Goal: Task Accomplishment & Management: Manage account settings

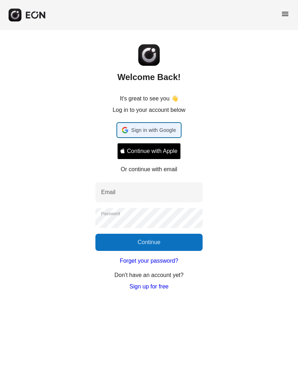
click at [154, 133] on span "Sign in with Google" at bounding box center [153, 130] width 45 height 9
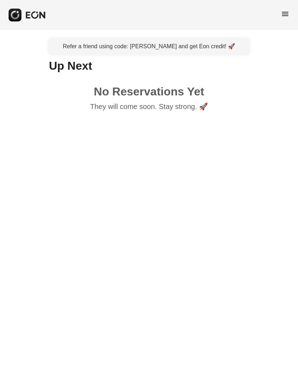
click at [286, 15] on span "menu" at bounding box center [285, 14] width 9 height 9
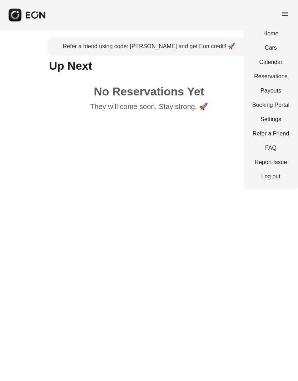
click at [276, 48] on link "Cars" at bounding box center [270, 48] width 37 height 9
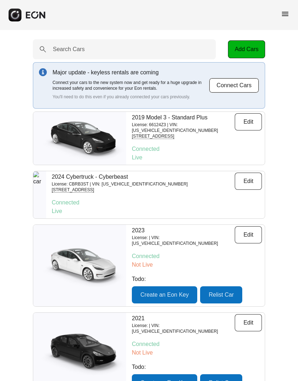
click at [251, 180] on button "Edit" at bounding box center [248, 181] width 27 height 17
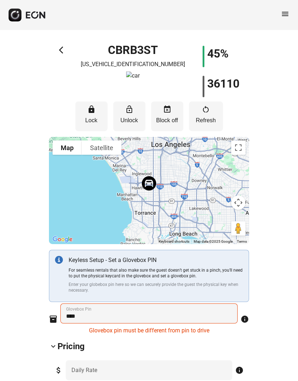
click at [170, 111] on span "event_busy" at bounding box center [167, 109] width 9 height 9
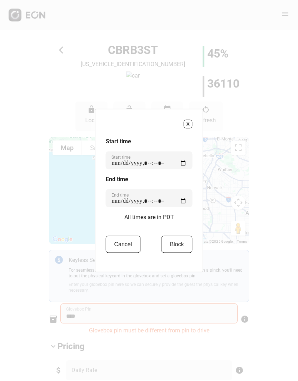
click at [172, 247] on button "Block" at bounding box center [176, 244] width 31 height 17
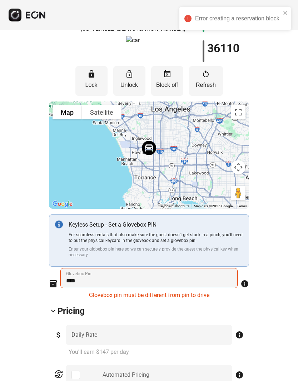
scroll to position [40, 0]
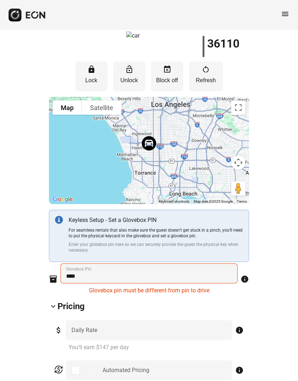
click at [127, 80] on p "Unlock" at bounding box center [129, 80] width 25 height 9
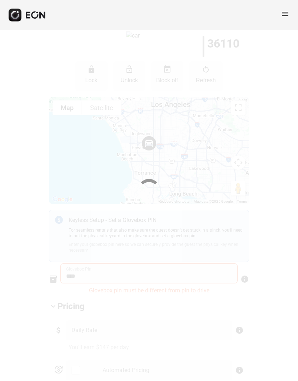
click at [145, 164] on div at bounding box center [149, 190] width 298 height 381
click at [93, 70] on div at bounding box center [149, 190] width 298 height 381
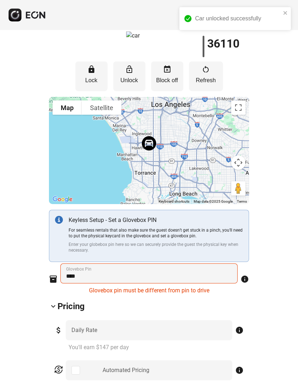
click at [284, 14] on icon "close" at bounding box center [285, 13] width 4 height 4
click at [287, 12] on div "Car unlocked successfully" at bounding box center [235, 21] width 114 height 31
click at [282, 14] on span "menu" at bounding box center [285, 14] width 9 height 9
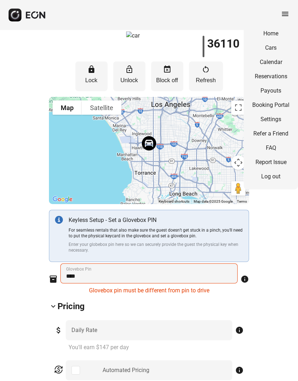
click at [273, 76] on link "Reservations" at bounding box center [270, 76] width 37 height 9
